Goal: Task Accomplishment & Management: Manage account settings

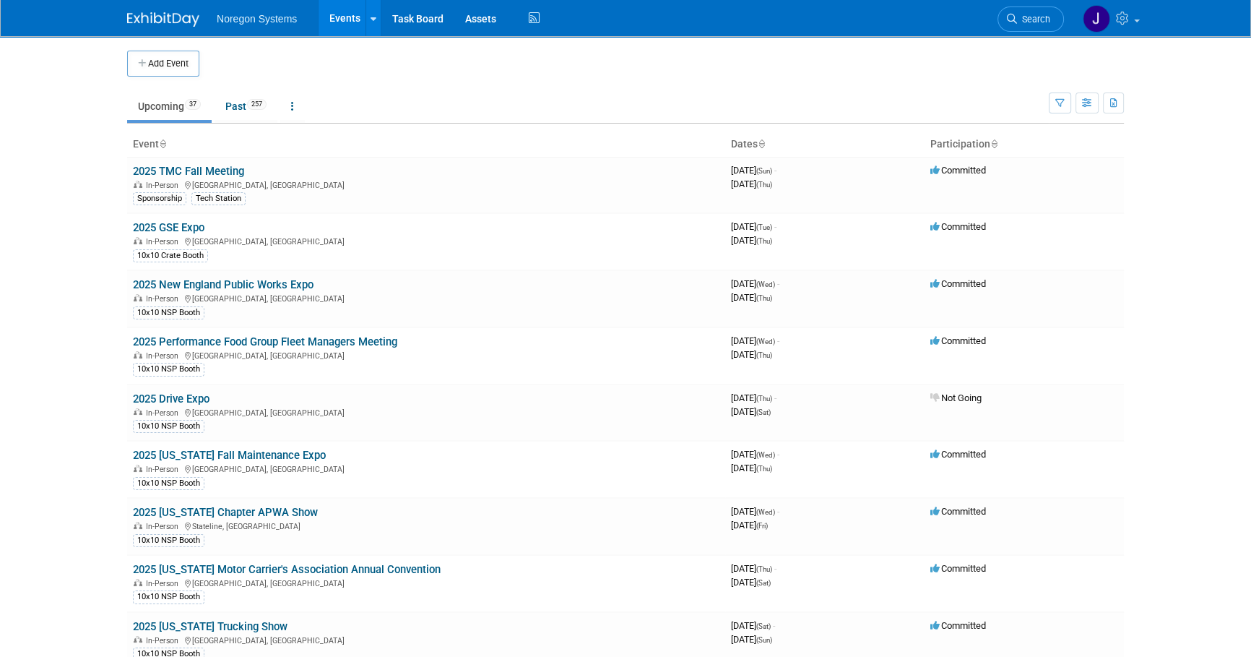
click at [110, 238] on body "Noregon Systems Events Add Event Bulk Upload Events Shareable Event Boards Rece…" at bounding box center [625, 328] width 1251 height 657
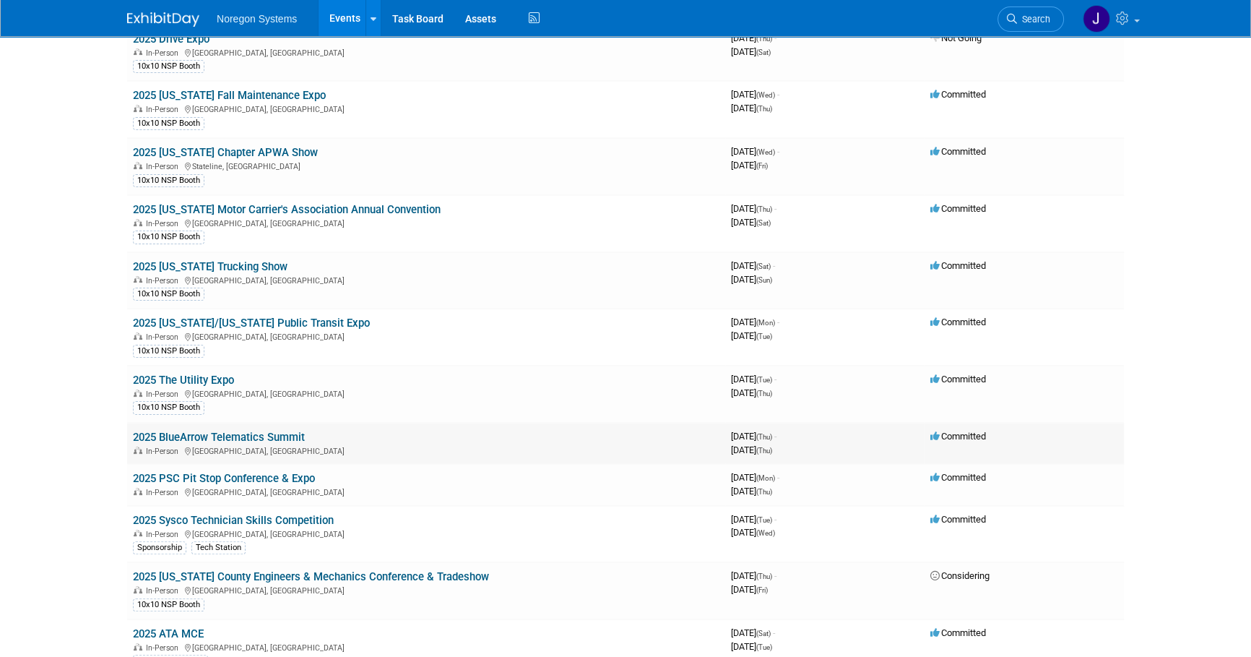
scroll to position [294, 0]
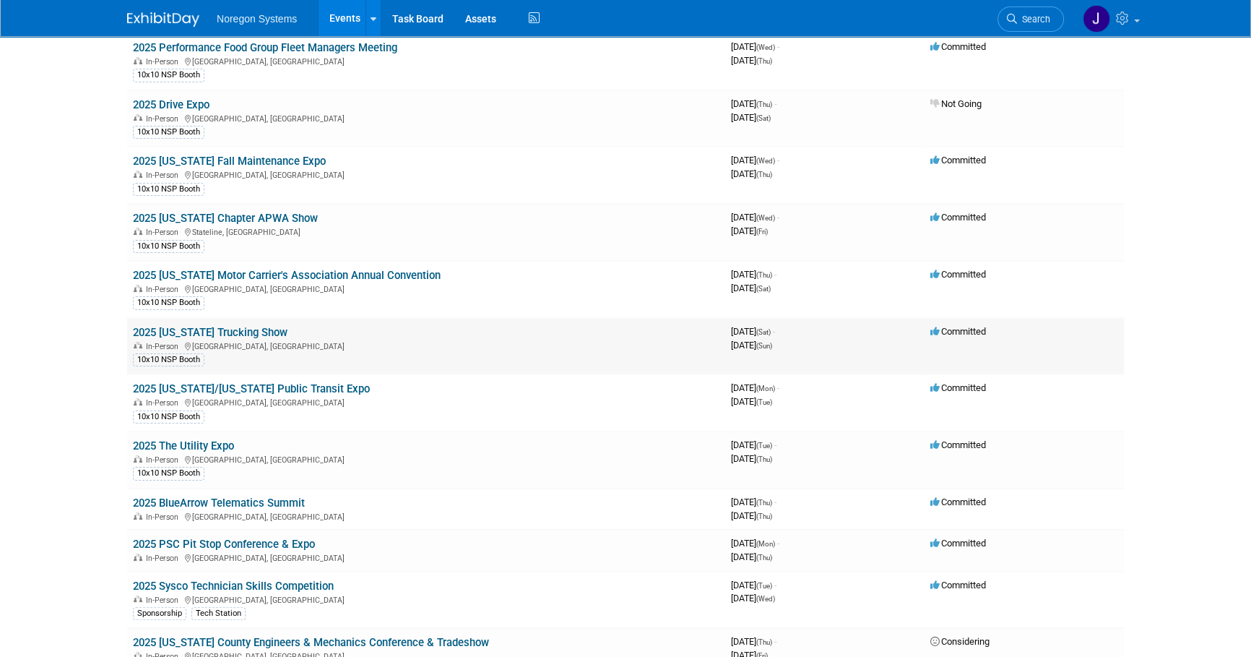
click at [230, 329] on link "2025 [US_STATE] Trucking Show" at bounding box center [210, 332] width 155 height 13
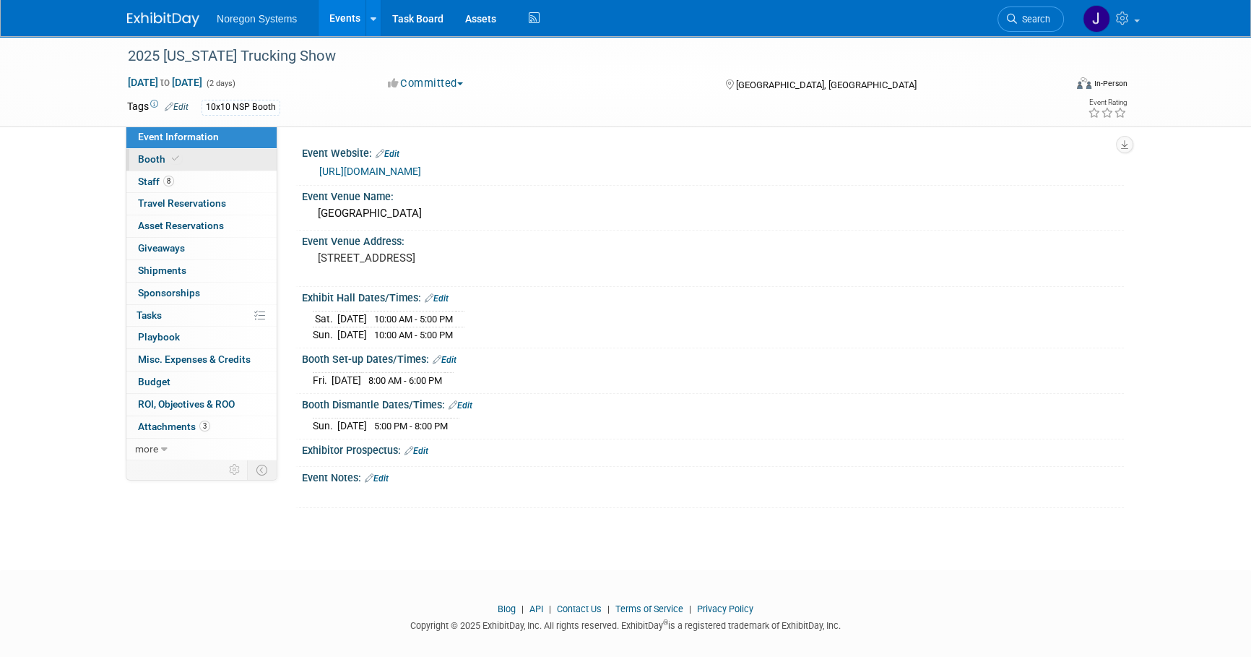
click at [191, 160] on link "Booth" at bounding box center [201, 160] width 150 height 22
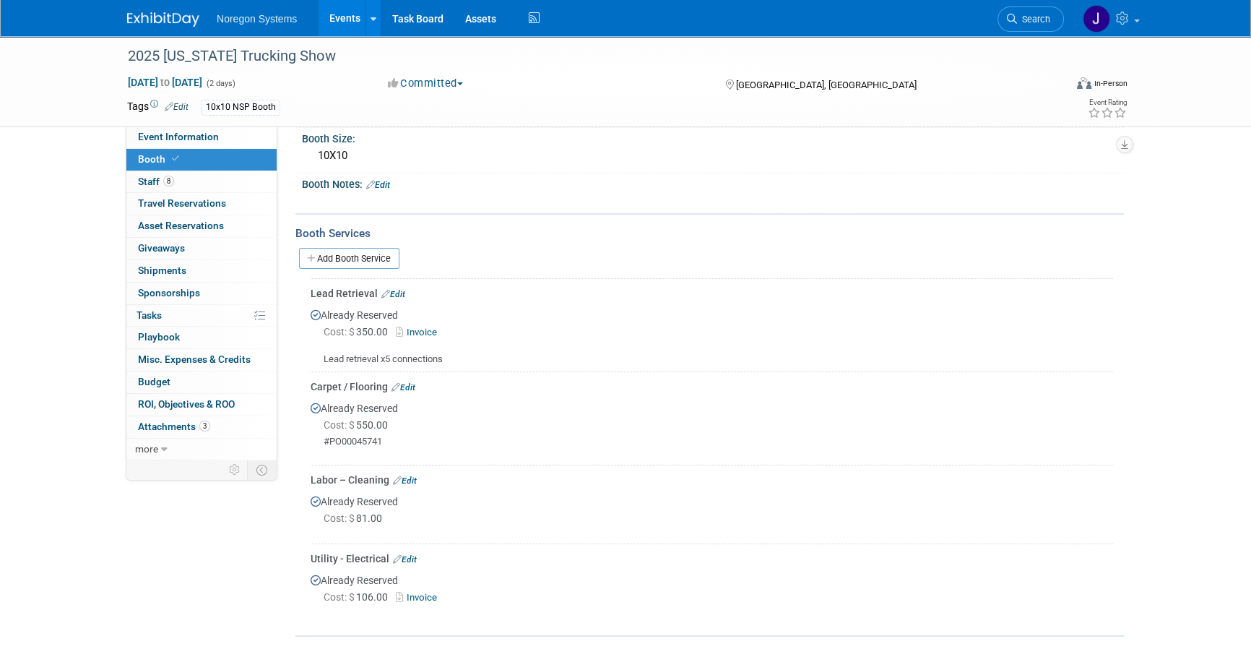
scroll to position [197, 0]
drag, startPoint x: 400, startPoint y: 288, endPoint x: 410, endPoint y: 291, distance: 10.5
click at [400, 288] on link "Edit" at bounding box center [394, 290] width 24 height 10
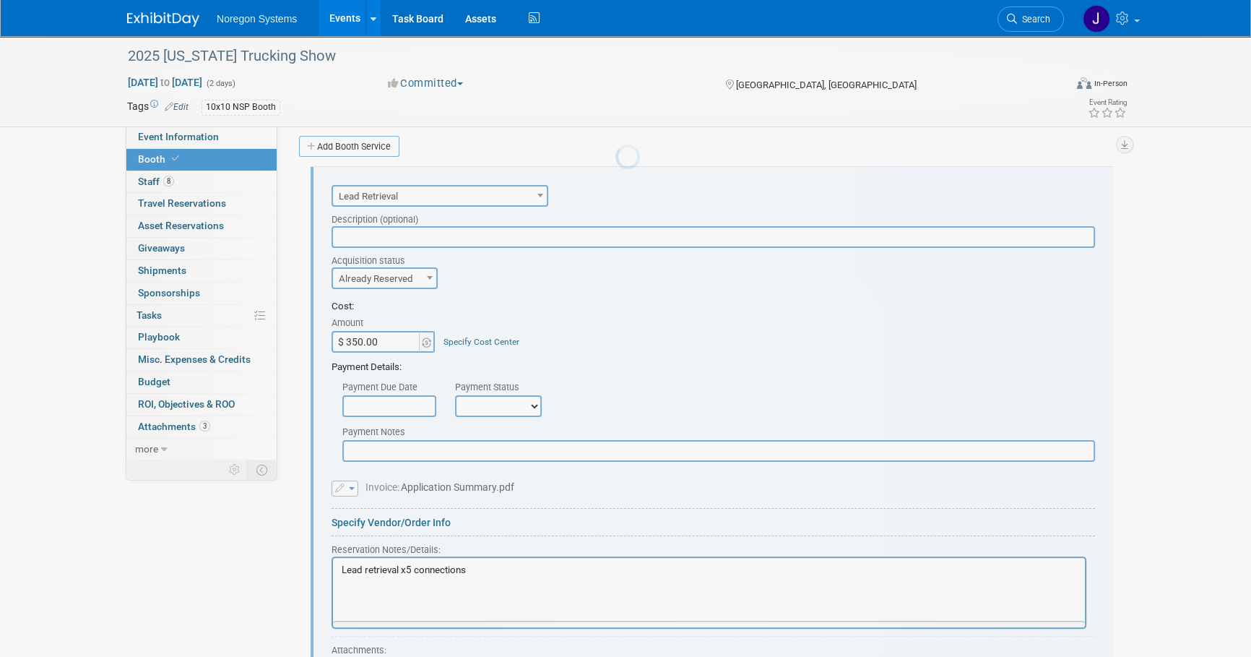
scroll to position [0, 0]
click at [505, 566] on p "Lead retrieval x5 connections" at bounding box center [710, 570] width 736 height 14
click at [404, 587] on p "C22B582" at bounding box center [710, 584] width 736 height 14
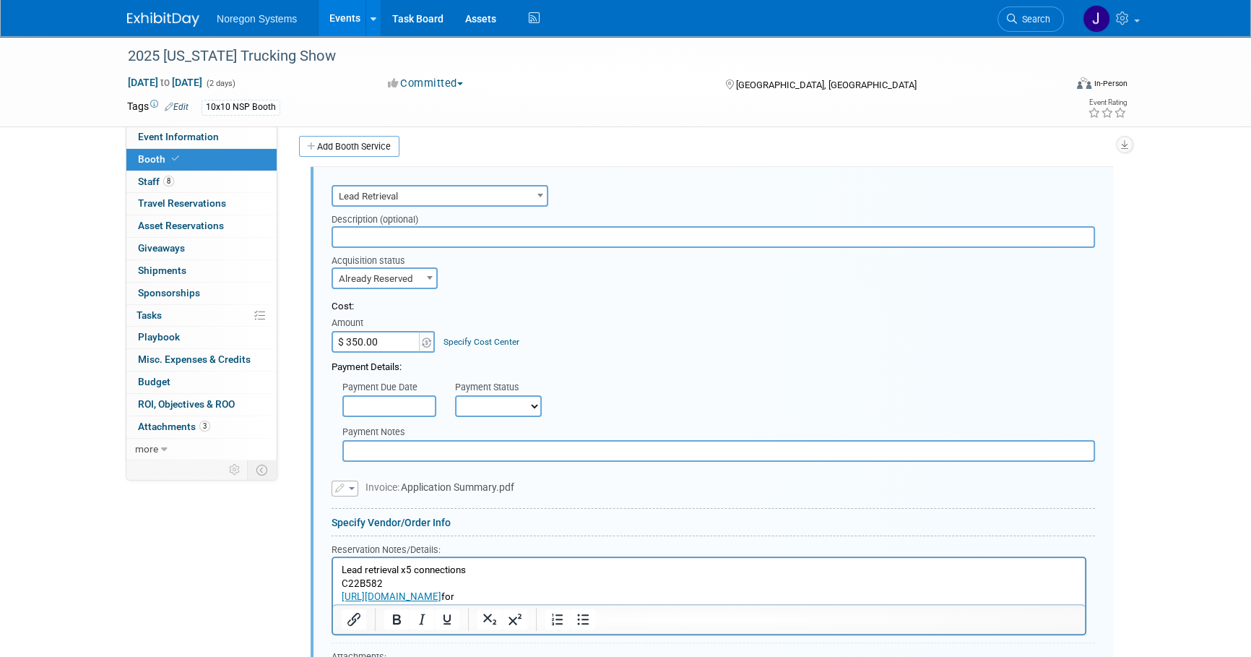
drag, startPoint x: 505, startPoint y: 595, endPoint x: 473, endPoint y: 594, distance: 31.8
click at [473, 594] on p "https://tts.tsxevents.com/app for" at bounding box center [710, 597] width 736 height 14
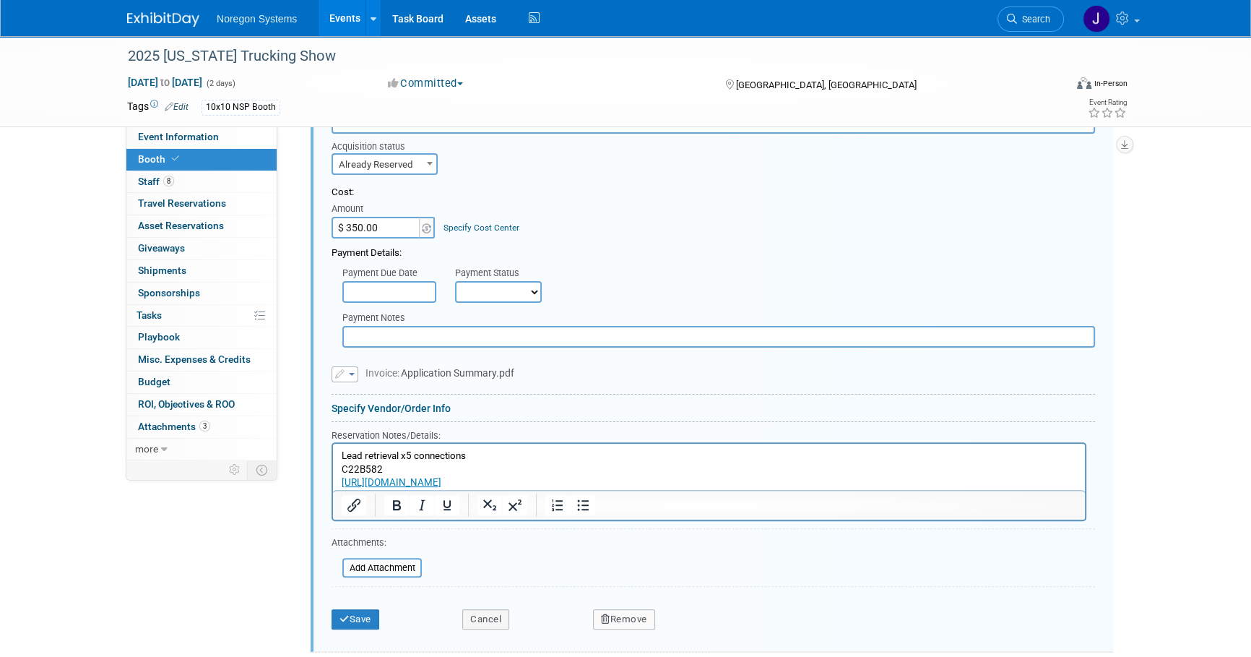
scroll to position [436, 0]
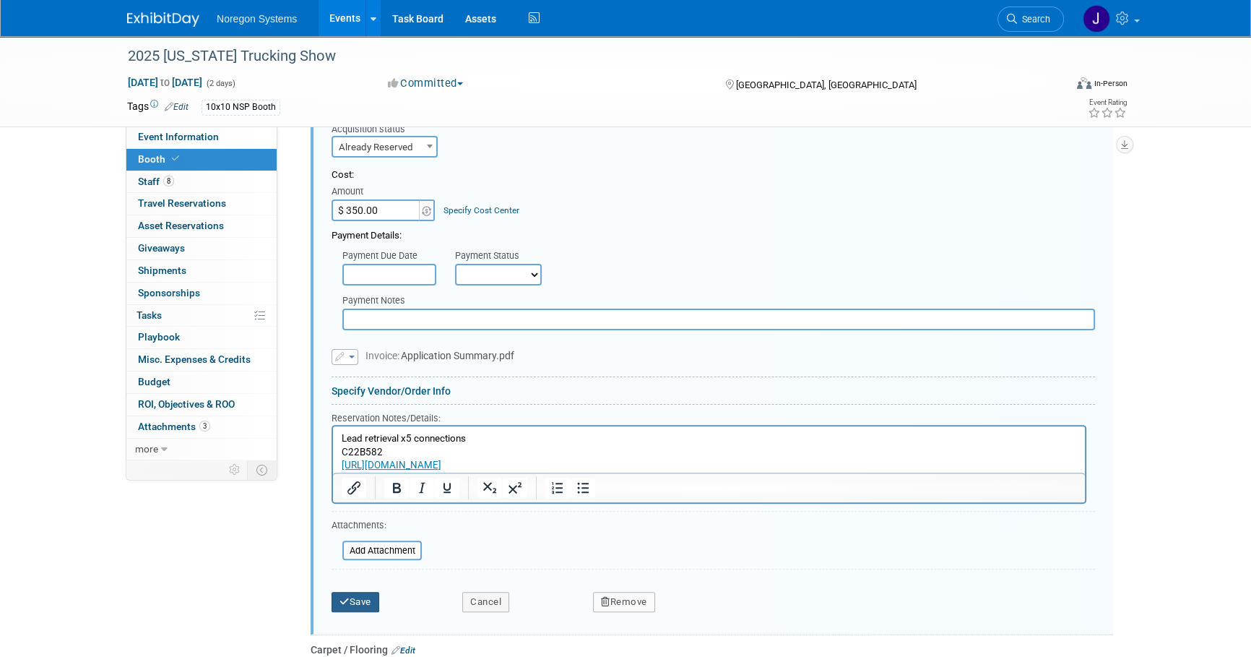
drag, startPoint x: 371, startPoint y: 606, endPoint x: 380, endPoint y: 604, distance: 9.6
click at [371, 606] on button "Save" at bounding box center [356, 602] width 48 height 20
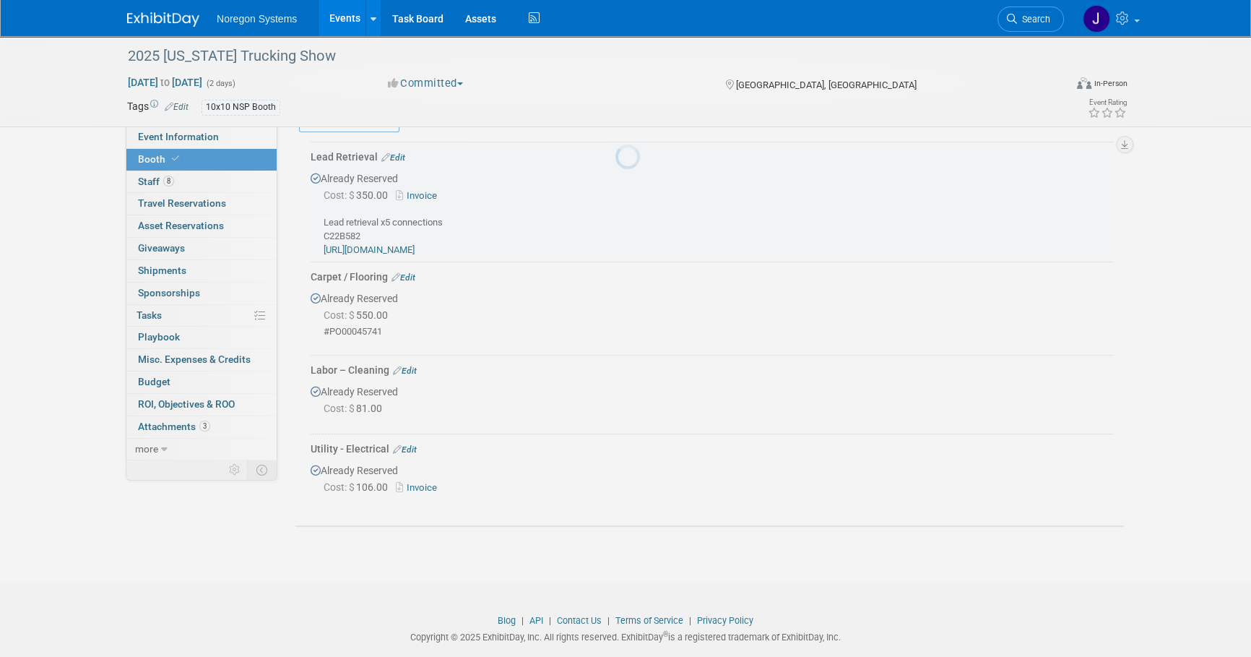
scroll to position [305, 0]
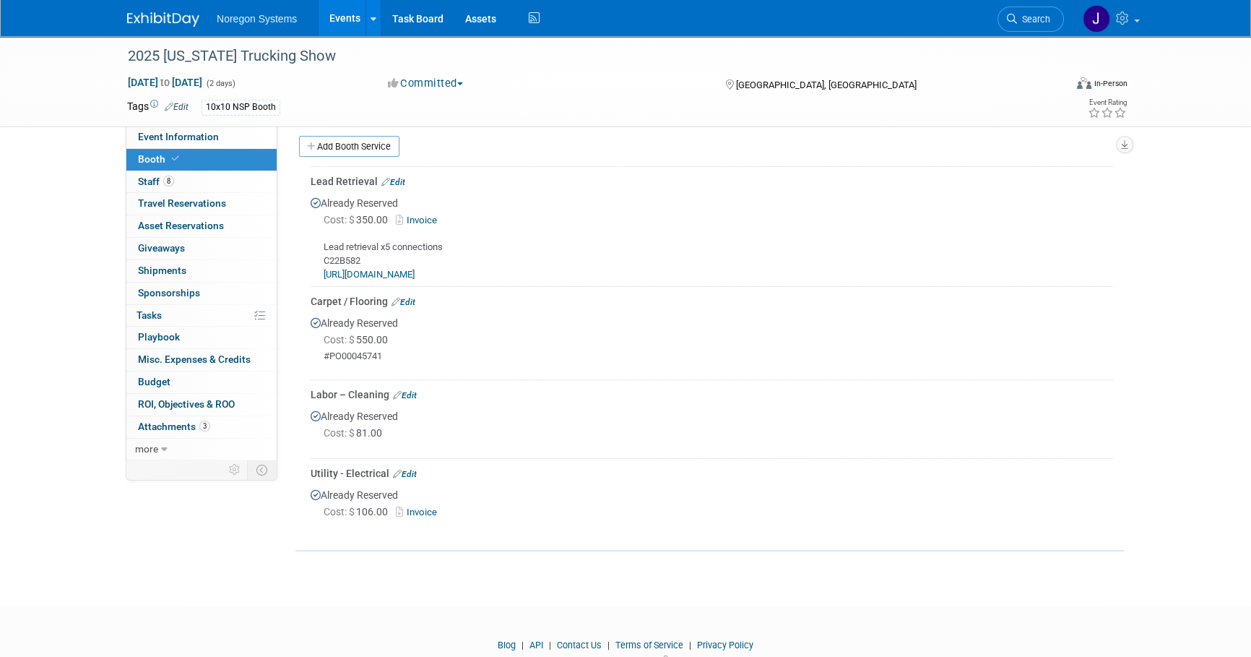
click at [166, 14] on img at bounding box center [163, 19] width 72 height 14
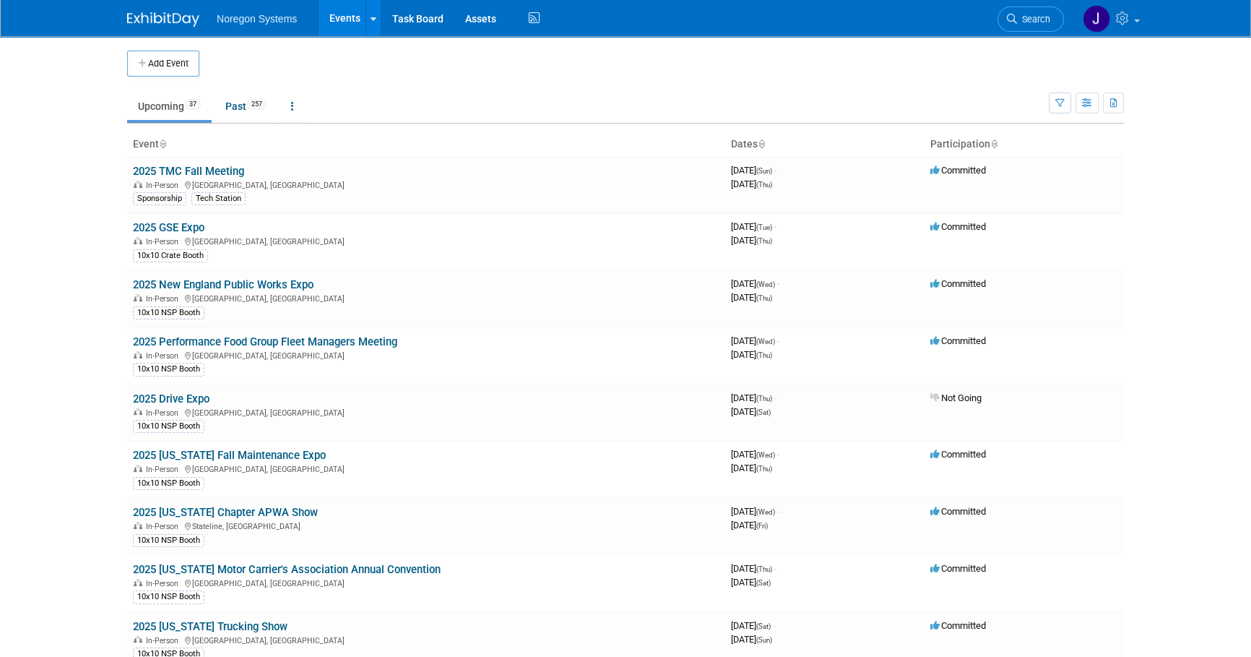
click at [401, 71] on td at bounding box center [637, 64] width 876 height 26
